Goal: Information Seeking & Learning: Learn about a topic

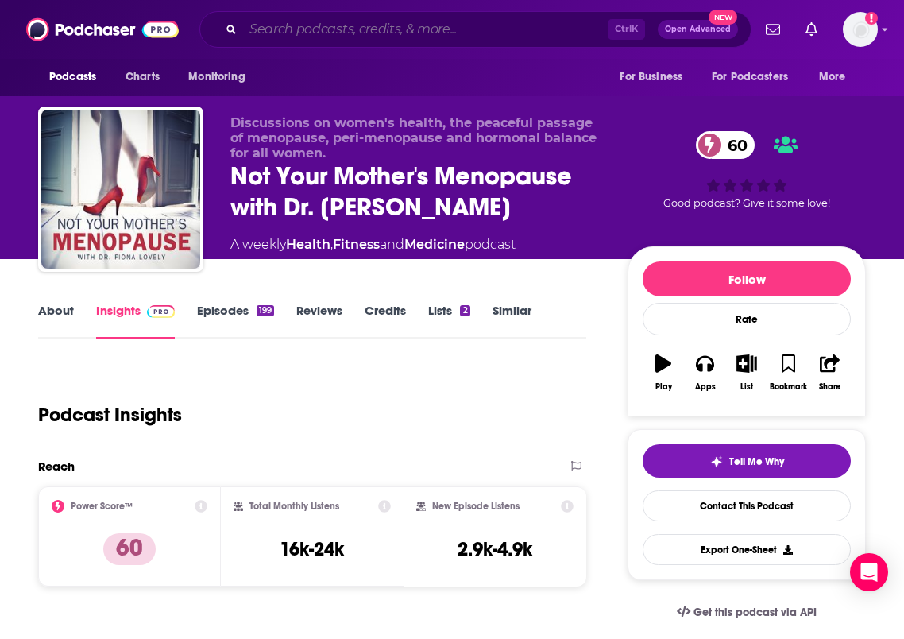
click at [340, 37] on input "Search podcasts, credits, & more..." at bounding box center [425, 29] width 365 height 25
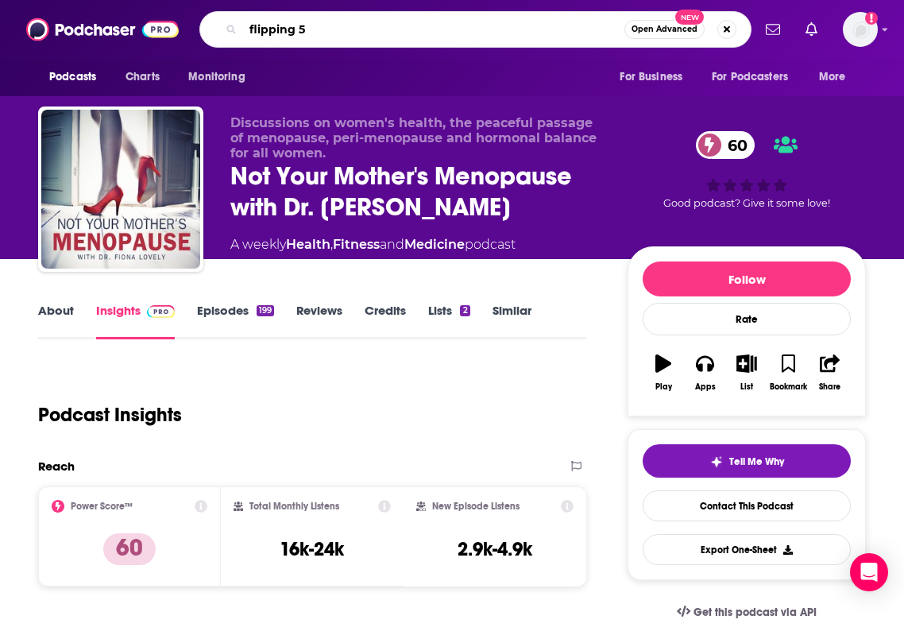
type input "flipping 50"
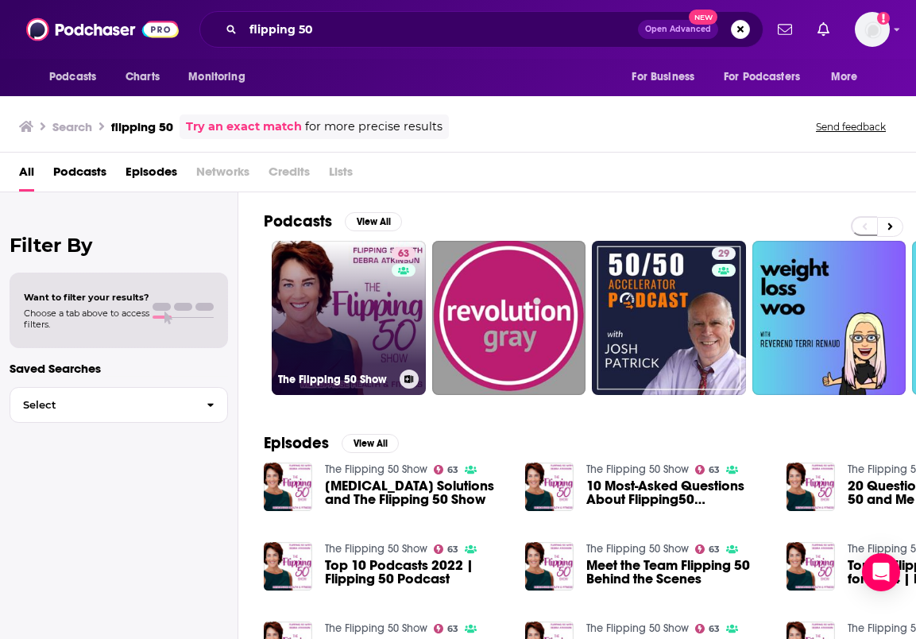
click at [398, 313] on div "63" at bounding box center [406, 308] width 28 height 122
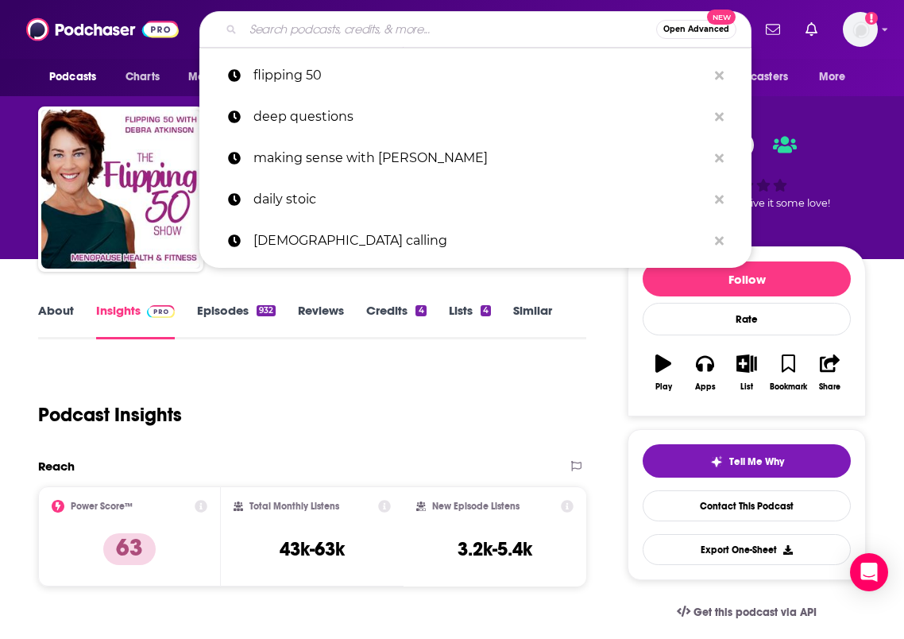
click at [397, 37] on input "Search podcasts, credits, & more..." at bounding box center [449, 29] width 413 height 25
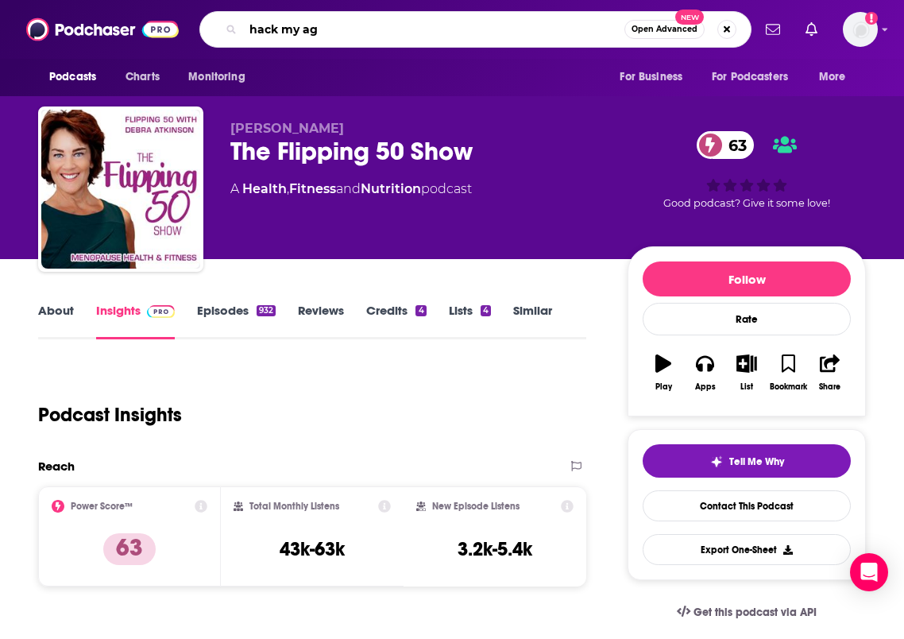
type input "hack my age"
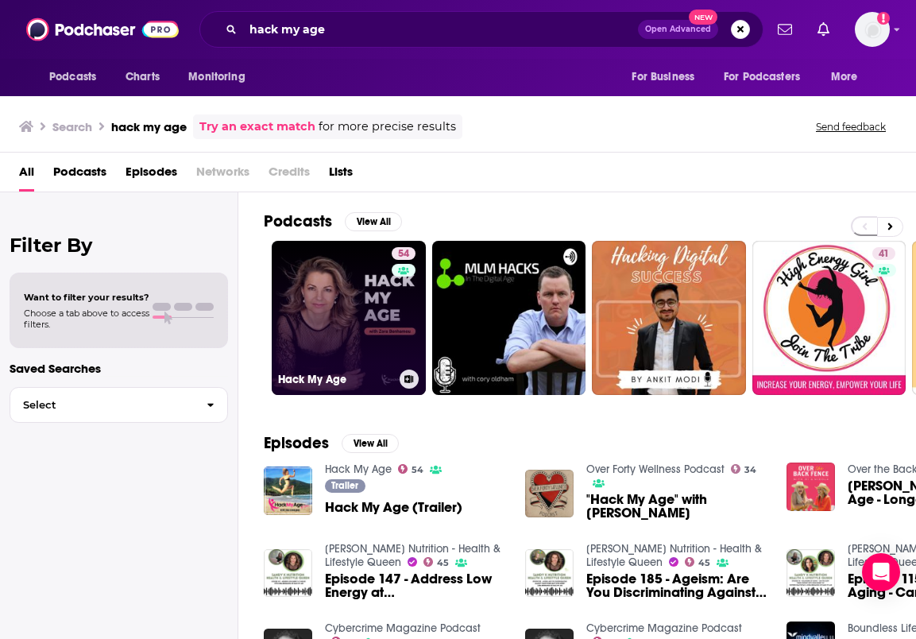
click at [347, 313] on link "54 Hack My Age" at bounding box center [349, 318] width 154 height 154
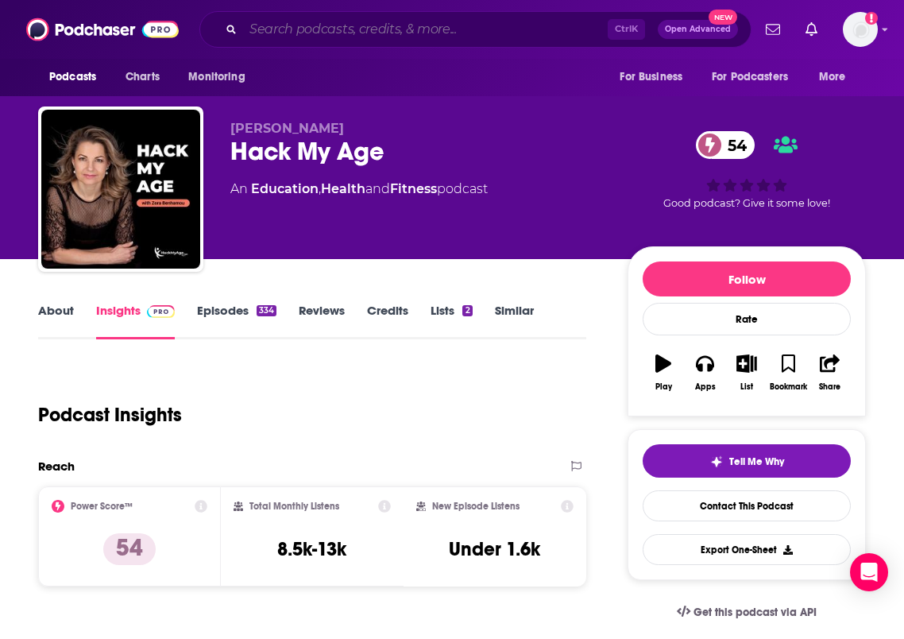
click at [369, 28] on input "Search podcasts, credits, & more..." at bounding box center [425, 29] width 365 height 25
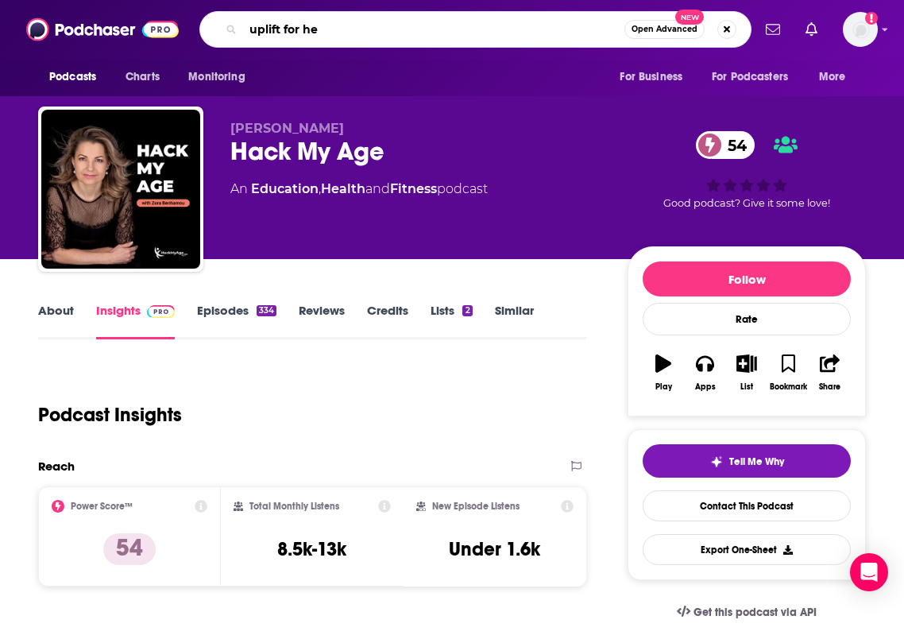
type input "uplift for her"
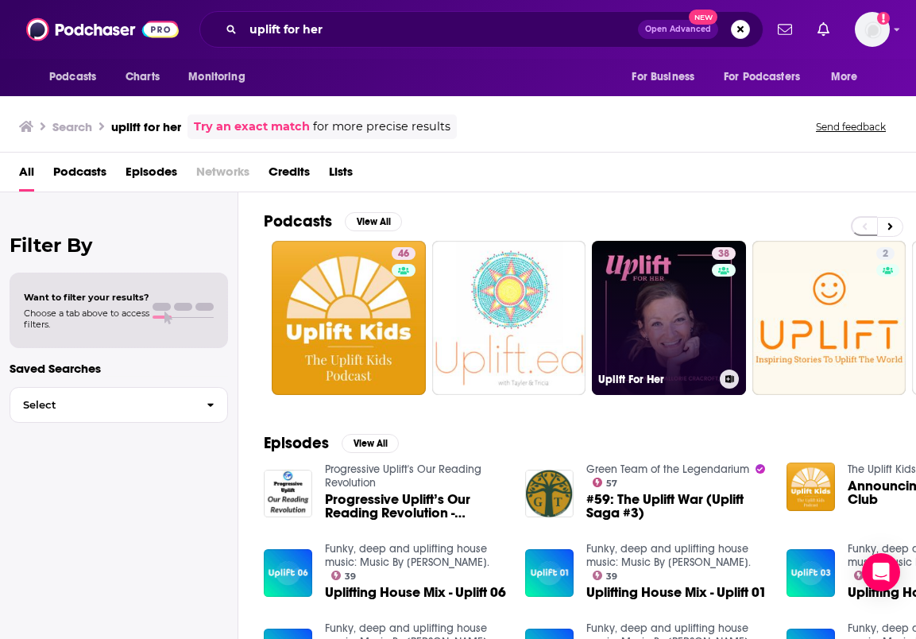
click at [677, 299] on link "38 Uplift For Her" at bounding box center [669, 318] width 154 height 154
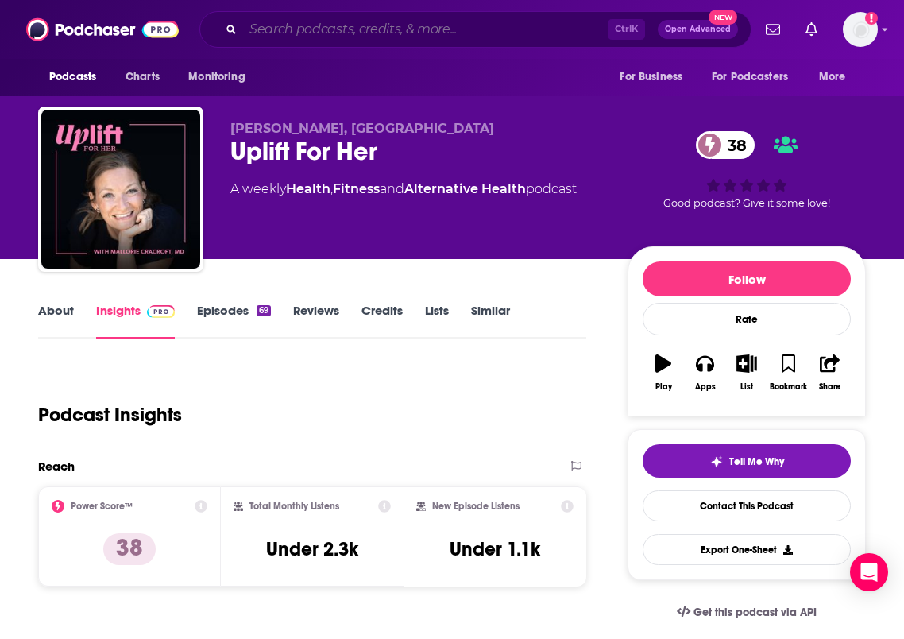
click at [380, 39] on input "Search podcasts, credits, & more..." at bounding box center [425, 29] width 365 height 25
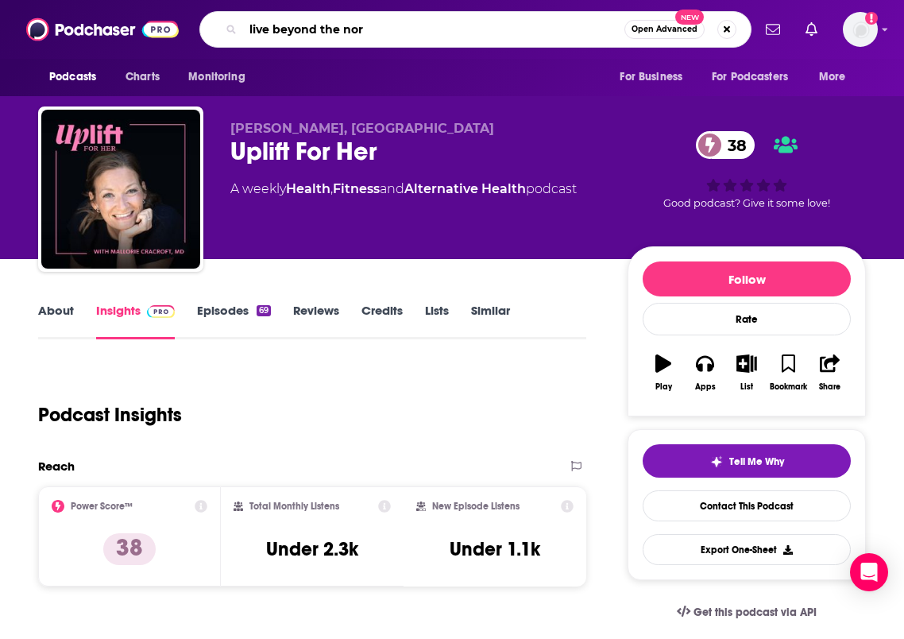
type input "live beyond the norm"
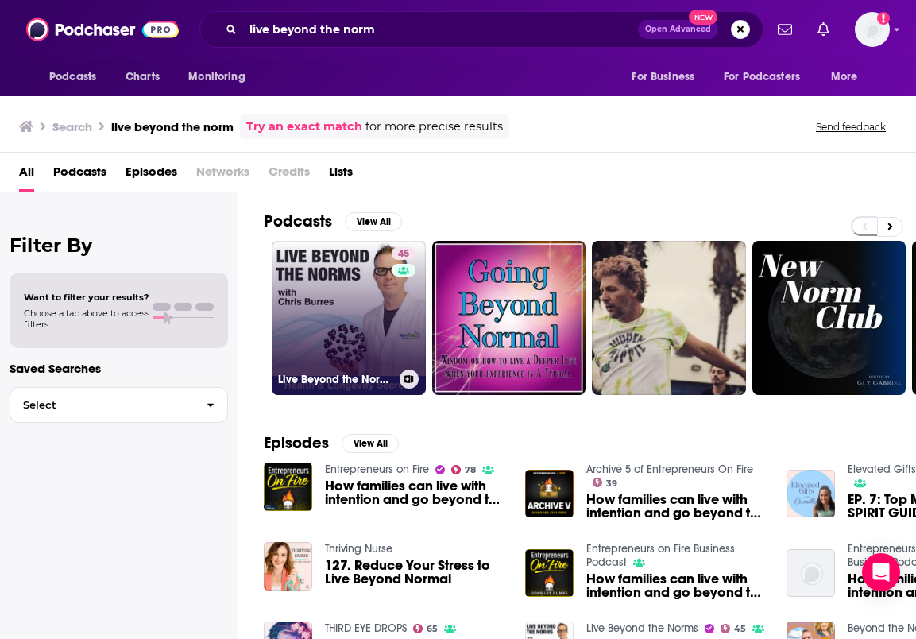
click at [343, 303] on link "45 Live Beyond the Norms" at bounding box center [349, 318] width 154 height 154
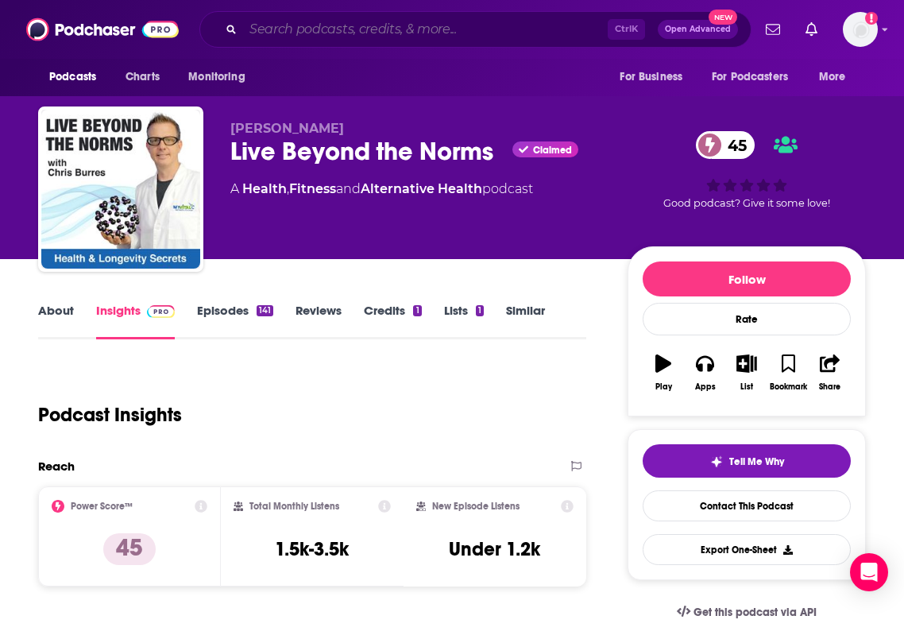
click at [339, 22] on input "Search podcasts, credits, & more..." at bounding box center [425, 29] width 365 height 25
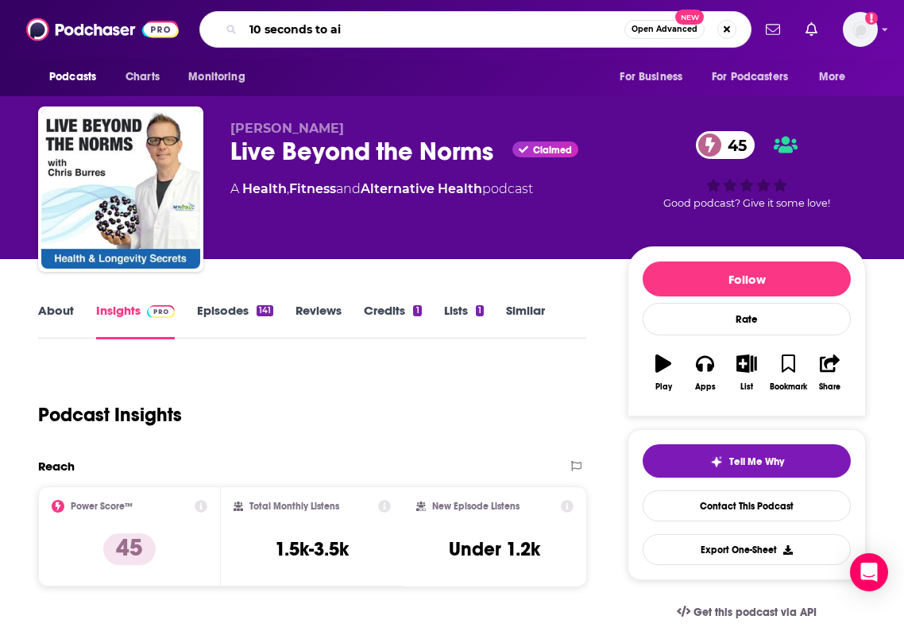
type input "10 seconds to air"
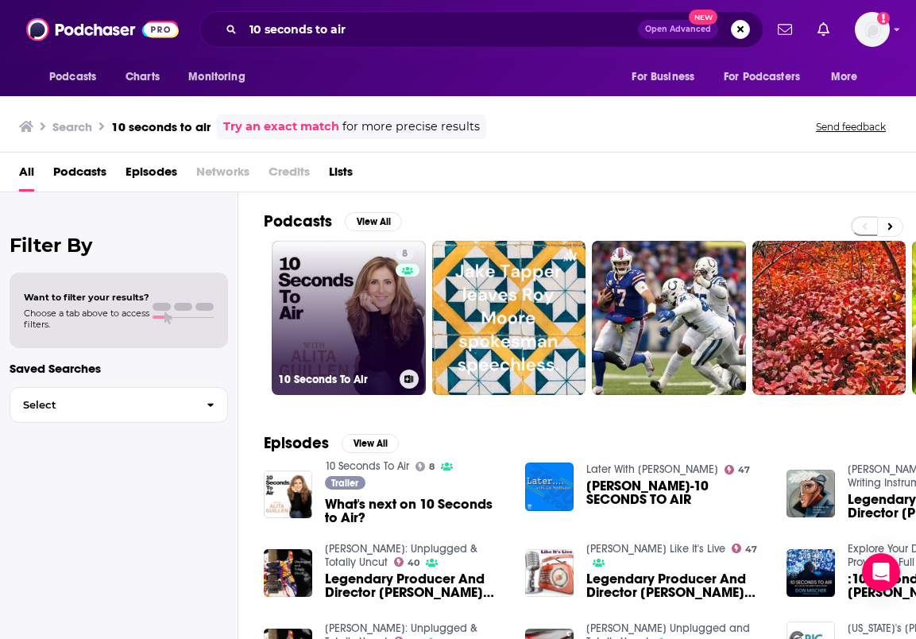
click at [326, 335] on link "8 10 Seconds To Air" at bounding box center [349, 318] width 154 height 154
